Goal: Navigation & Orientation: Find specific page/section

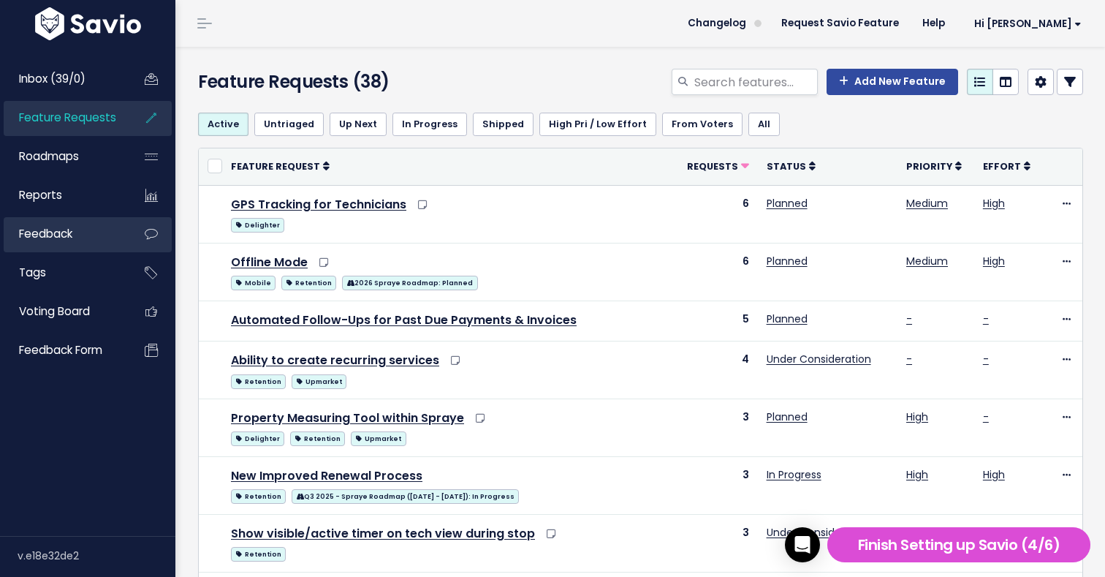
click at [92, 232] on link "Feedback" at bounding box center [63, 234] width 118 height 34
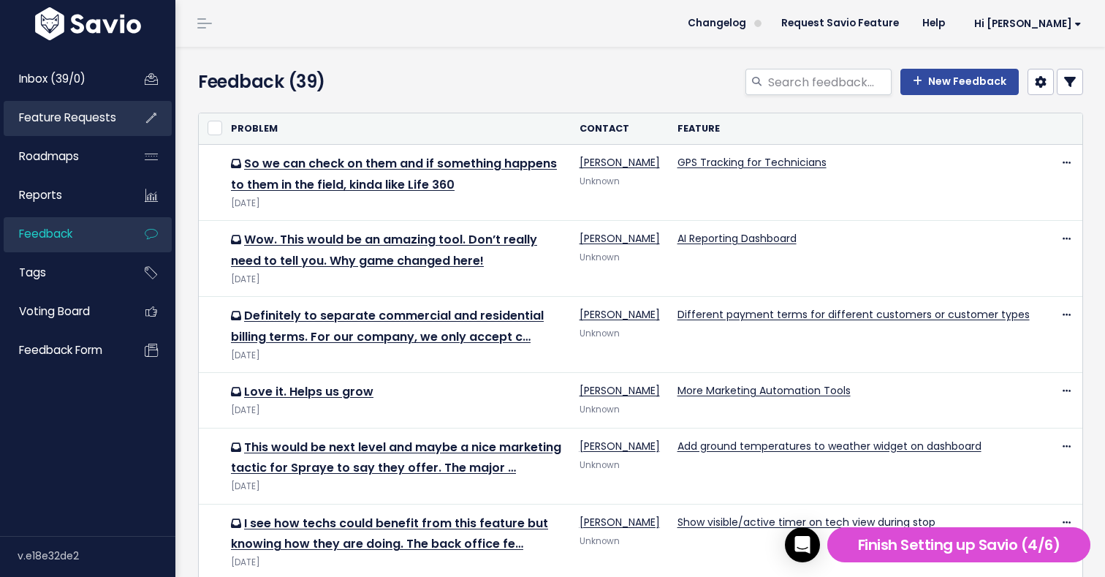
click at [75, 113] on span "Feature Requests" at bounding box center [67, 117] width 97 height 15
